Goal: Communication & Community: Answer question/provide support

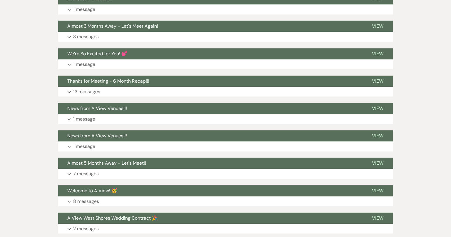
scroll to position [512, 0]
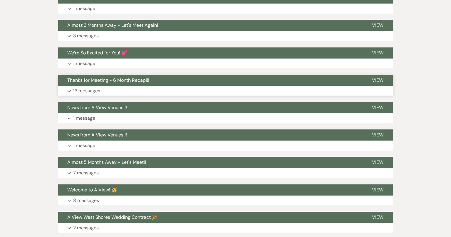
click at [166, 81] on button "Thanks for Meeting - 6 Month Recap!!!" at bounding box center [210, 80] width 305 height 11
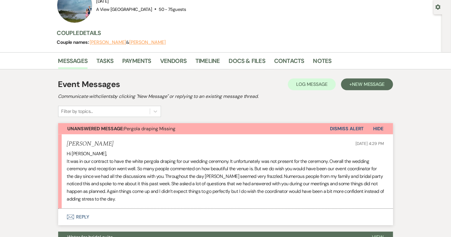
scroll to position [142, 0]
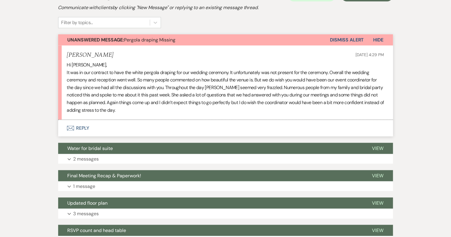
click at [98, 125] on button "Envelope Reply" at bounding box center [225, 128] width 335 height 16
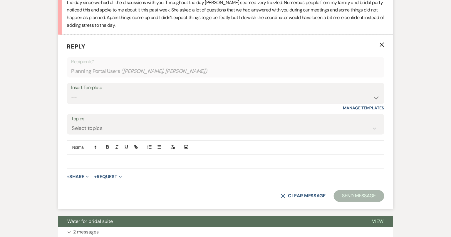
scroll to position [226, 0]
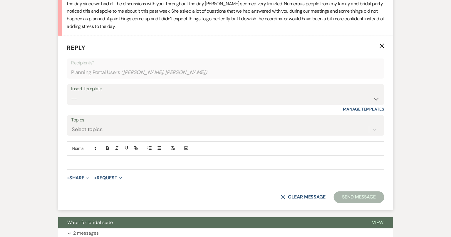
click at [100, 164] on p at bounding box center [226, 162] width 308 height 6
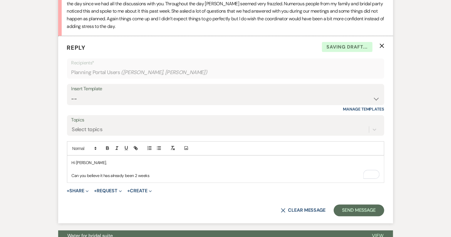
click at [134, 174] on p "Can you believe it has already been 2 weeks" at bounding box center [226, 175] width 308 height 6
click at [166, 174] on p "Can you believe it has already been almost 2 weeks" at bounding box center [226, 175] width 308 height 6
click at [217, 174] on p "Can you believe it has already been almost 2 weeks since you became THE PAISLEY…" at bounding box center [226, 175] width 308 height 6
click at [231, 175] on p "Can you believe it has already been almost 2 weeks since you became THE PAISLEY…" at bounding box center [226, 175] width 308 height 6
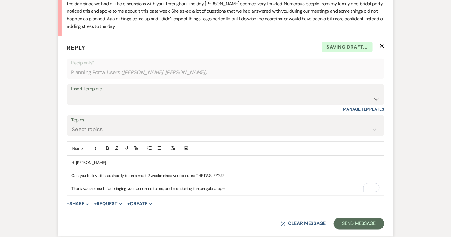
click at [246, 188] on p "Thank you so much for bringing your concerns to me, and mentioning the pergola …" at bounding box center [226, 188] width 308 height 6
click at [301, 189] on p "Thank you so much for bringing your concerns to me and mentioning the pergola d…" at bounding box center [226, 188] width 308 height 6
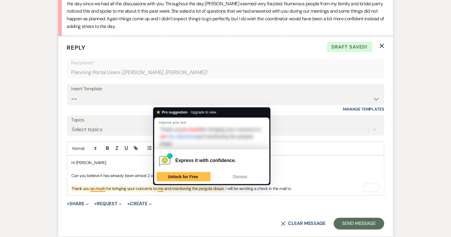
click at [153, 187] on p "Thank you so much for bringing your concerns to me and mentioning the pergola d…" at bounding box center [226, 188] width 308 height 6
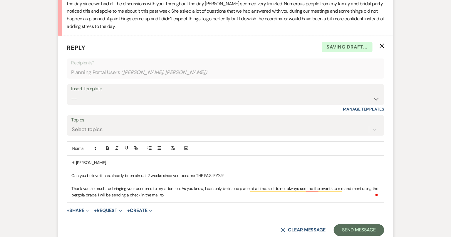
click at [246, 198] on div "Hi Amy, Can you believe it has already been almost 2 weeks since you became THE…" at bounding box center [225, 179] width 317 height 46
click at [326, 186] on p "Thank you so much for bringing your concerns to my attention. As you know, I ca…" at bounding box center [226, 191] width 308 height 13
drag, startPoint x: 326, startPoint y: 187, endPoint x: 339, endPoint y: 187, distance: 12.9
click at [339, 187] on p "Thank you so much for bringing your concerns to my attention. As you know, I ca…" at bounding box center [226, 191] width 308 height 13
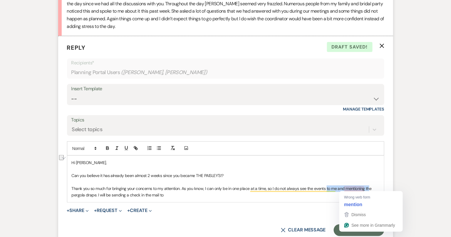
drag, startPoint x: 325, startPoint y: 188, endPoint x: 369, endPoint y: 189, distance: 44.1
click at [369, 189] on p "Thank you so much for bringing your concerns to my attention. As you know, I ca…" at bounding box center [226, 191] width 308 height 13
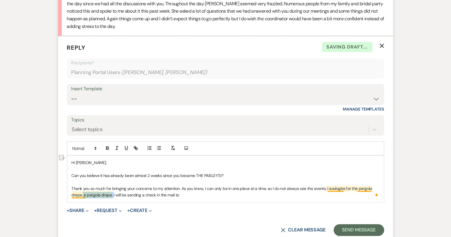
drag, startPoint x: 112, startPoint y: 194, endPoint x: 83, endPoint y: 193, distance: 29.7
click at [83, 193] on p "Thank you so much for bringing your concerns to my attention. As you know, I ca…" at bounding box center [226, 191] width 308 height 13
click at [157, 194] on p "Thank you so much for bringing your concerns to my attention. As you know, I ca…" at bounding box center [226, 191] width 308 height 13
click at [156, 194] on p "Thank you so much for bringing your concerns to my attention. As you know, I ca…" at bounding box center [226, 191] width 308 height 13
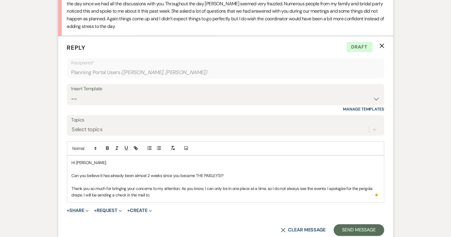
drag, startPoint x: 159, startPoint y: 196, endPoint x: 145, endPoint y: 196, distance: 14.1
click at [145, 196] on p "Thank you so much for bringing your concerns to my attention. As you know, I ca…" at bounding box center [226, 191] width 308 height 13
click at [188, 193] on p "Thank you so much for bringing your concerns to my attention. As you know, I ca…" at bounding box center [226, 191] width 308 height 13
click at [83, 192] on p "Thank you so much for bringing your concerns to my attention. As you know, I ca…" at bounding box center [226, 191] width 308 height 13
click at [250, 196] on p "Thank you so much for bringing your concerns to my attention. As you know, I ca…" at bounding box center [226, 191] width 308 height 13
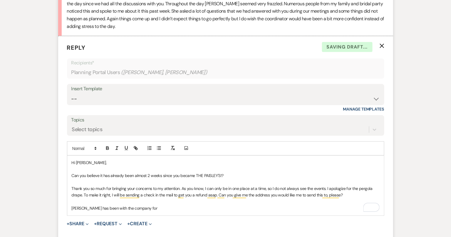
click at [178, 206] on p "Leslie has been with the company for" at bounding box center [226, 208] width 308 height 6
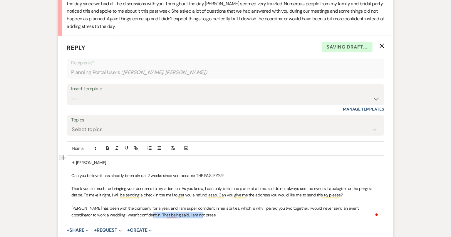
drag, startPoint x: 179, startPoint y: 216, endPoint x: 124, endPoint y: 215, distance: 54.6
click at [124, 215] on p "Leslie has been with the company for a year, and I am super confident in her ab…" at bounding box center [226, 211] width 308 height 13
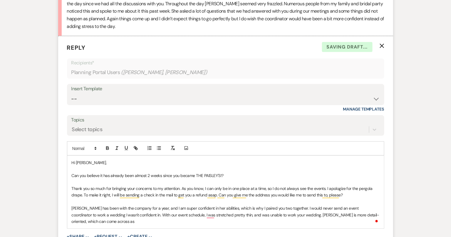
click at [135, 222] on p "Leslie has been with the company for a year, and I am super confident in her ab…" at bounding box center [226, 215] width 308 height 20
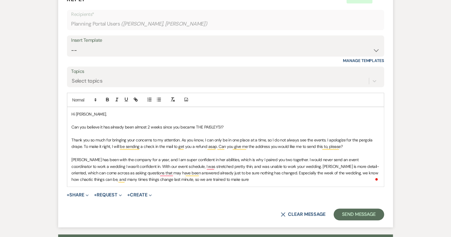
scroll to position [283, 0]
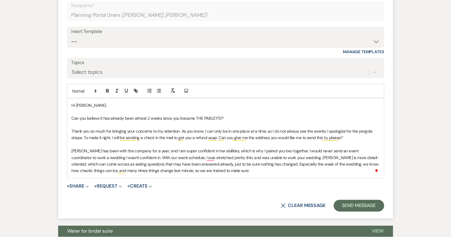
click at [211, 171] on p "Leslie has been with the company for a year, and I am super confident in her ab…" at bounding box center [226, 161] width 308 height 26
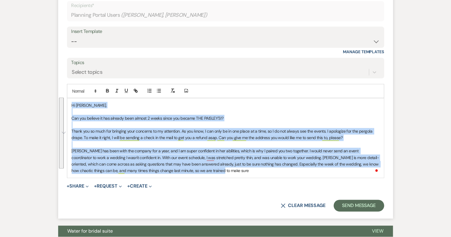
drag, startPoint x: 198, startPoint y: 170, endPoint x: 69, endPoint y: 104, distance: 145.1
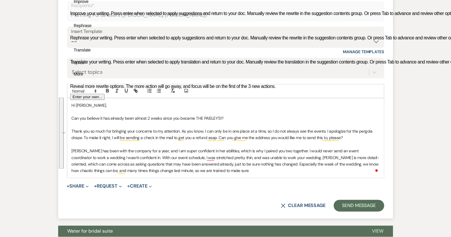
click at [197, 172] on p "Leslie has been with the company for a year, and I am super confident in her ab…" at bounding box center [226, 161] width 308 height 26
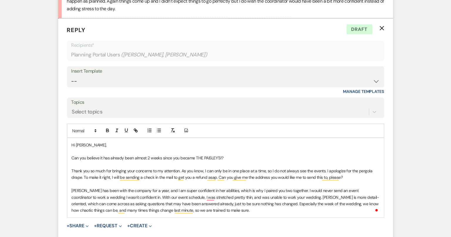
scroll to position [245, 0]
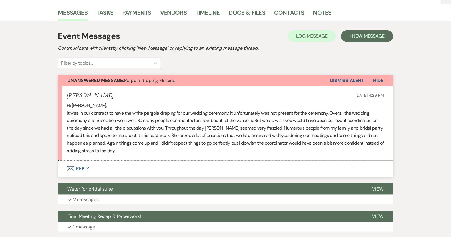
click at [232, 159] on li "Amy Mayer Oct 14, 2025, 4:29 PM Hi Delaney, It was in our contract to have the …" at bounding box center [225, 123] width 335 height 74
click at [231, 163] on button "Envelope Reply" at bounding box center [225, 168] width 335 height 16
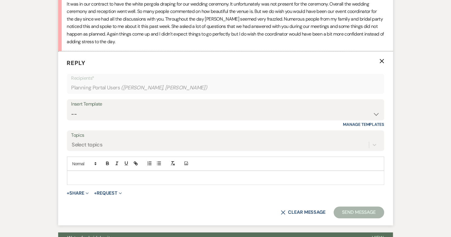
scroll to position [210, 0]
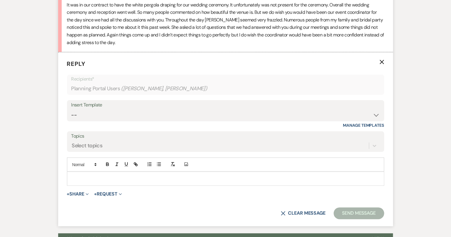
click at [228, 182] on div at bounding box center [225, 179] width 317 height 14
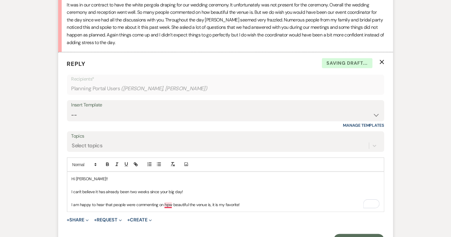
click at [169, 203] on p "I am happy to hear that people were commenting on hpw beautiful the venue is, i…" at bounding box center [226, 204] width 308 height 6
click at [254, 205] on p "I am happy to hear that people were commenting on how beautiful the venue is, i…" at bounding box center [226, 204] width 308 height 6
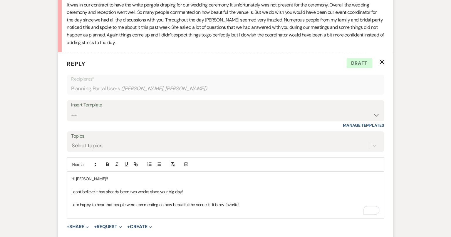
click at [245, 208] on p "To enrich screen reader interactions, please activate Accessibility in Grammarl…" at bounding box center [226, 211] width 308 height 6
drag, startPoint x: 245, startPoint y: 202, endPoint x: 212, endPoint y: 200, distance: 33.0
click at [212, 201] on p "I am happy to hear that people were commenting on how beautiful the venue is. I…" at bounding box center [226, 204] width 308 height 6
click at [133, 213] on p "To enrich screen reader interactions, please activate Accessibility in Grammarl…" at bounding box center [226, 211] width 308 height 6
click at [131, 217] on p "To enrich screen reader interactions, please activate Accessibility in Grammarl…" at bounding box center [226, 218] width 308 height 6
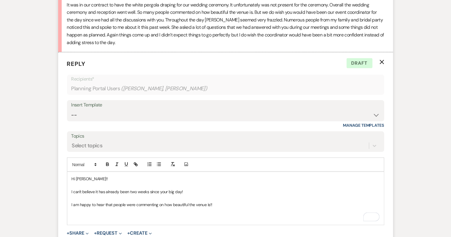
click at [220, 202] on p "I am happy to hear that people were commenting on how beautiful the venue is!!" at bounding box center [226, 204] width 308 height 6
drag, startPoint x: 131, startPoint y: 215, endPoint x: 127, endPoint y: 215, distance: 4.1
click at [131, 215] on p "To enrich screen reader interactions, please activate Accessibility in Grammarl…" at bounding box center [226, 218] width 308 height 6
click at [122, 215] on p "To enrich screen reader interactions, please activate Accessibility in Grammarl…" at bounding box center [226, 218] width 308 height 6
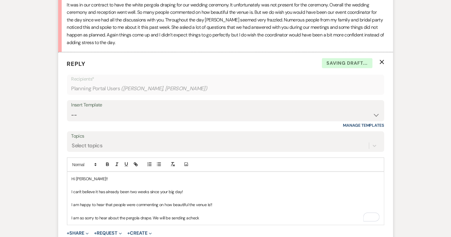
click at [188, 217] on p "I am so sorry to hear about the pergola drape. We will be sending acheck" at bounding box center [226, 218] width 308 height 6
click at [216, 218] on p "I am so sorry to hear about the pergola drape. We will be sending a check" at bounding box center [226, 218] width 308 height 6
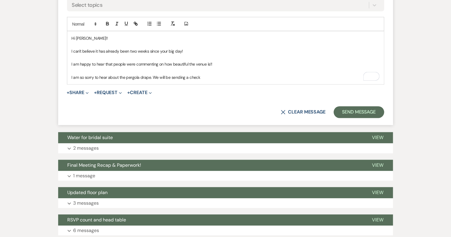
scroll to position [352, 0]
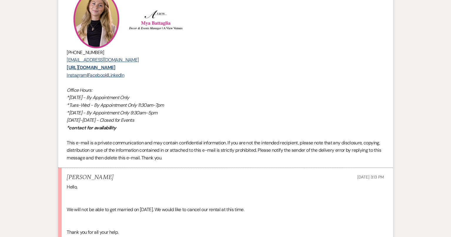
scroll to position [843, 0]
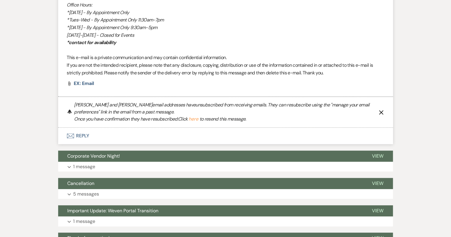
scroll to position [431, 0]
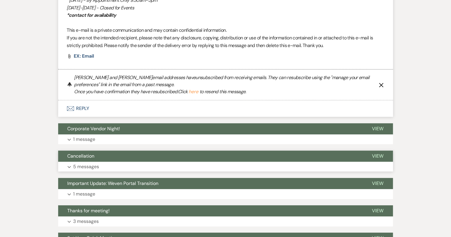
click at [165, 162] on button "Expand 5 messages" at bounding box center [225, 167] width 335 height 10
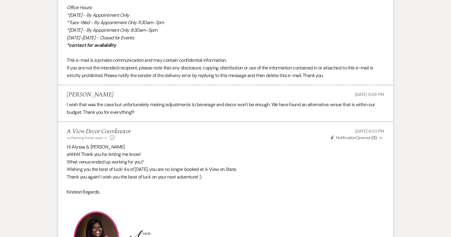
scroll to position [944, 0]
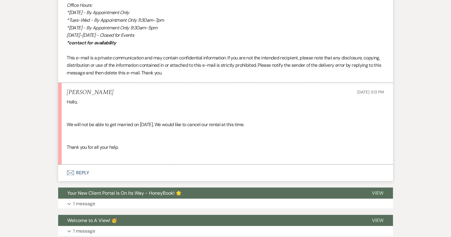
drag, startPoint x: 114, startPoint y: 93, endPoint x: 81, endPoint y: 91, distance: 32.6
click at [81, 91] on div "Emily Ivaskevicius Oct 13, 2025, 3:13 PM" at bounding box center [225, 92] width 317 height 7
copy h5 "Ivaskevicius"
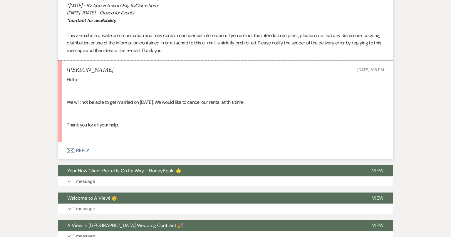
scroll to position [865, 0]
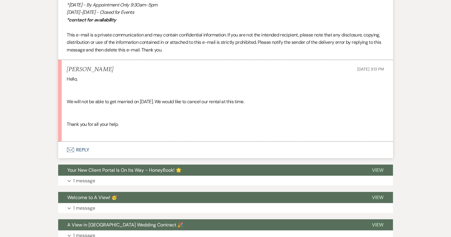
click at [244, 147] on button "Envelope Reply" at bounding box center [225, 150] width 335 height 16
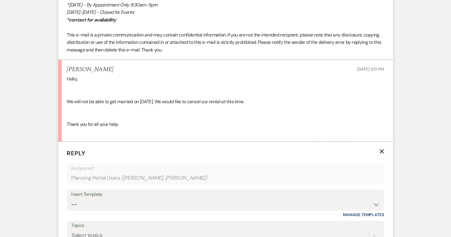
scroll to position [931, 0]
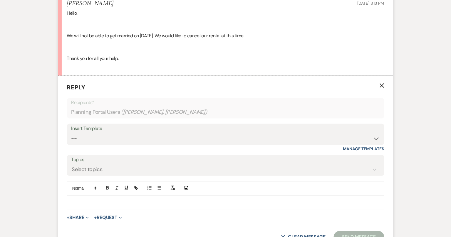
click at [218, 202] on p at bounding box center [226, 202] width 308 height 6
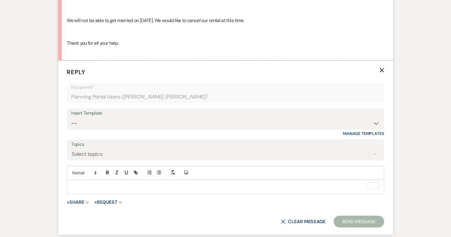
scroll to position [947, 0]
click at [88, 185] on p "To enrich screen reader interactions, please activate Accessibility in Grammarl…" at bounding box center [226, 186] width 308 height 6
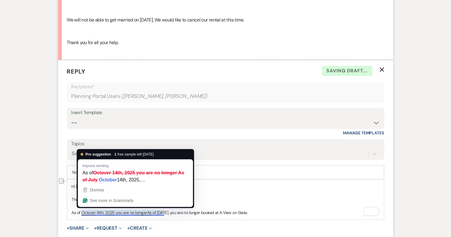
drag, startPoint x: 272, startPoint y: 211, endPoint x: 131, endPoint y: 209, distance: 140.7
click at [132, 209] on p "As of Octover 14th, 2025 you are no lomger As of July 14th, 2025, you are no lo…" at bounding box center [226, 212] width 308 height 6
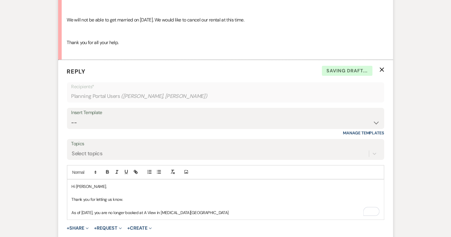
click at [192, 210] on p "As of October 14th, 2025, you are no longer booked at A View in Fontanelle Hills" at bounding box center [226, 212] width 308 height 6
click at [217, 211] on p "As of October 14th, 2025, you are no longer booked at A View in Fontenelle Hills" at bounding box center [226, 212] width 308 height 6
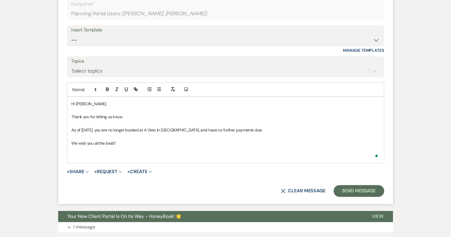
scroll to position [1029, 0]
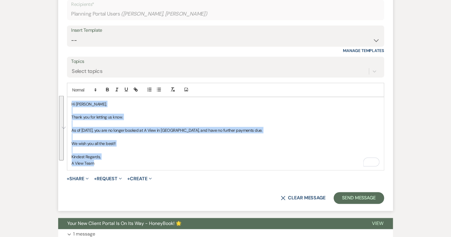
drag, startPoint x: 96, startPoint y: 159, endPoint x: 68, endPoint y: 92, distance: 72.0
click at [68, 92] on div "Add Photo Hi Emily, Thank you for letting us know. As of October 14th, 2025, yo…" at bounding box center [225, 127] width 317 height 88
copy div "Hi Emily, Thank you for letting us know. As of October 14th, 2025, you are no l…"
click at [130, 38] on select "-- Tour Confirmation Contract (Pre-Booked Leads) Out of office Inquiry Email Al…" at bounding box center [225, 40] width 308 height 11
click at [124, 153] on p "Kindest Regards," at bounding box center [226, 156] width 308 height 6
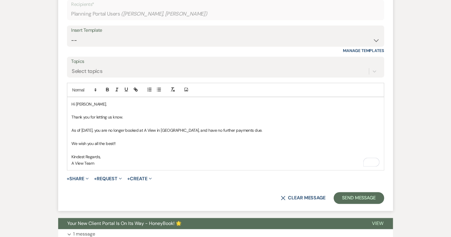
click at [137, 117] on p "Thank you for letting us know." at bounding box center [226, 117] width 308 height 6
click at [349, 196] on button "Send Message" at bounding box center [359, 198] width 50 height 12
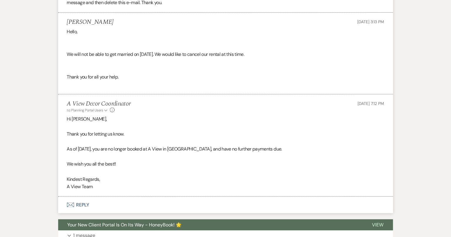
scroll to position [913, 0]
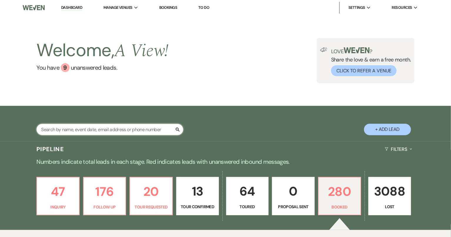
click at [84, 129] on input "text" at bounding box center [109, 129] width 147 height 11
type input "w"
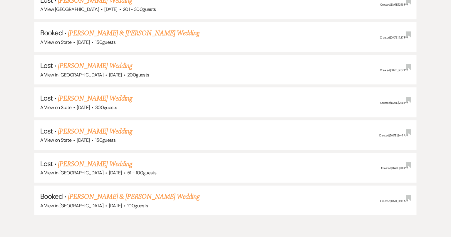
scroll to position [1396, 0]
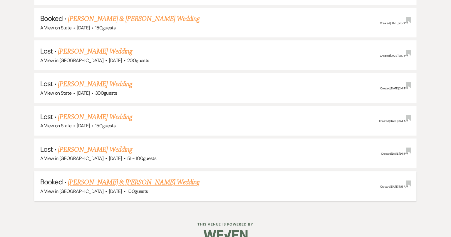
type input "RACHEL VOSS"
click at [139, 177] on link "Rachel Voss & Anthony Boone's Wedding" at bounding box center [134, 182] width 132 height 11
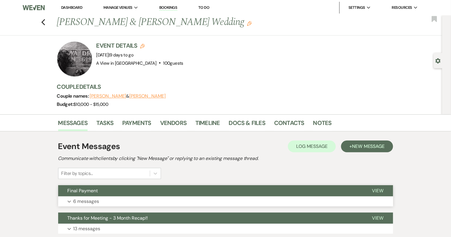
click at [155, 193] on button "Final Payment" at bounding box center [210, 190] width 305 height 11
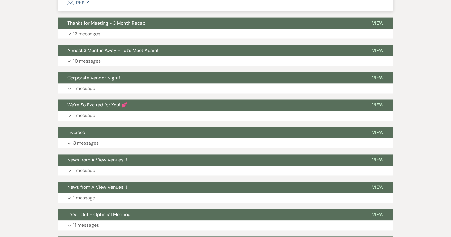
scroll to position [1056, 0]
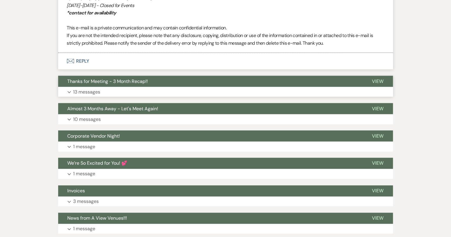
click at [216, 83] on button "Thanks for Meeting - 3 Month Recap!!" at bounding box center [210, 81] width 305 height 11
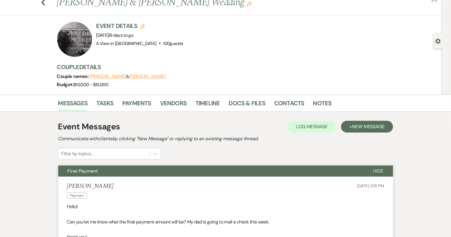
scroll to position [0, 0]
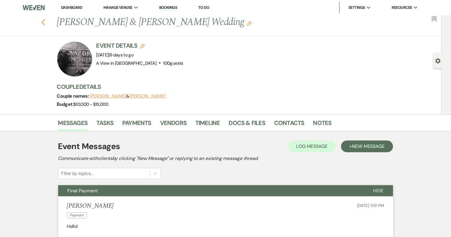
click at [43, 20] on use "button" at bounding box center [43, 22] width 4 height 6
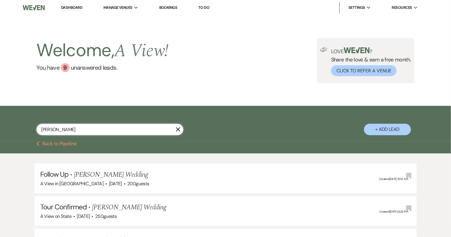
click at [66, 127] on input "RACHEL VOSS" at bounding box center [109, 129] width 147 height 11
click at [67, 127] on input "RACHEL VOSS" at bounding box center [109, 129] width 147 height 11
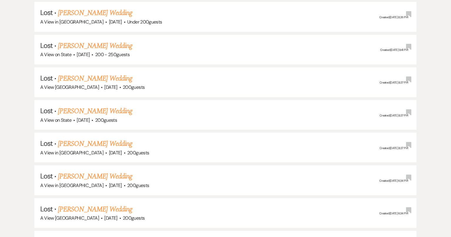
scroll to position [780, 0]
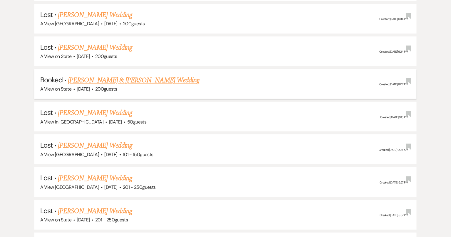
type input "alyssa stout"
click at [130, 75] on link "Alyssa Stout & Garrett Beck's Wedding" at bounding box center [134, 80] width 132 height 11
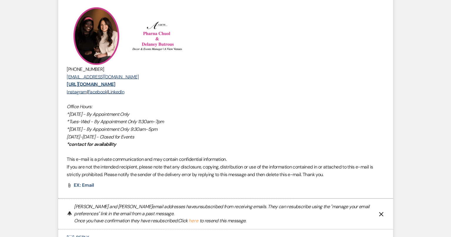
scroll to position [481, 0]
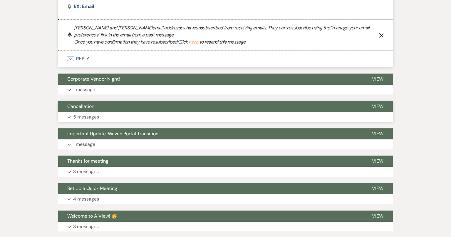
click at [150, 112] on button "Expand 5 messages" at bounding box center [225, 117] width 335 height 10
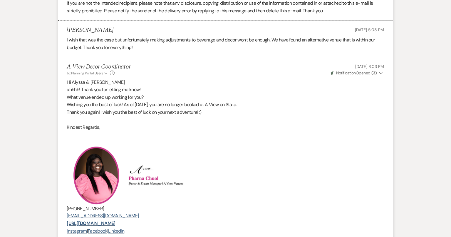
scroll to position [1009, 0]
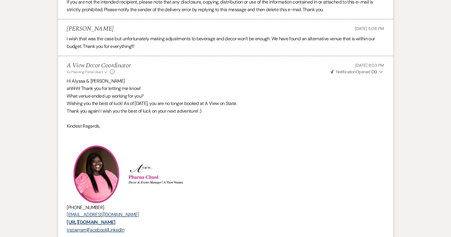
drag, startPoint x: 125, startPoint y: 101, endPoint x: 268, endPoint y: 105, distance: 143.4
click at [268, 105] on p "Wishing you the best of luck! As of July 14th, 2025, you are no longer booked a…" at bounding box center [225, 104] width 317 height 8
copy p "As of July 14th, 2025, you are no longer booked at A View on State."
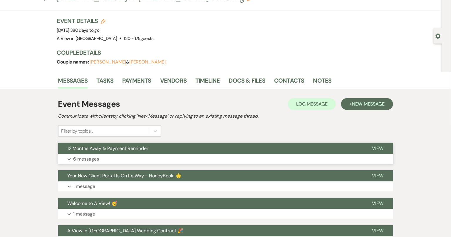
click at [236, 155] on button "Expand 6 messages" at bounding box center [225, 159] width 335 height 10
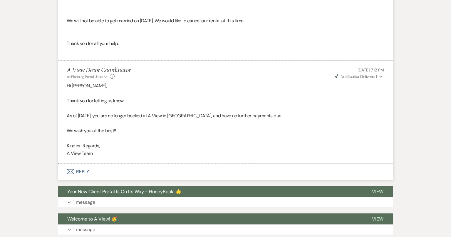
scroll to position [947, 0]
